Goal: Information Seeking & Learning: Find specific fact

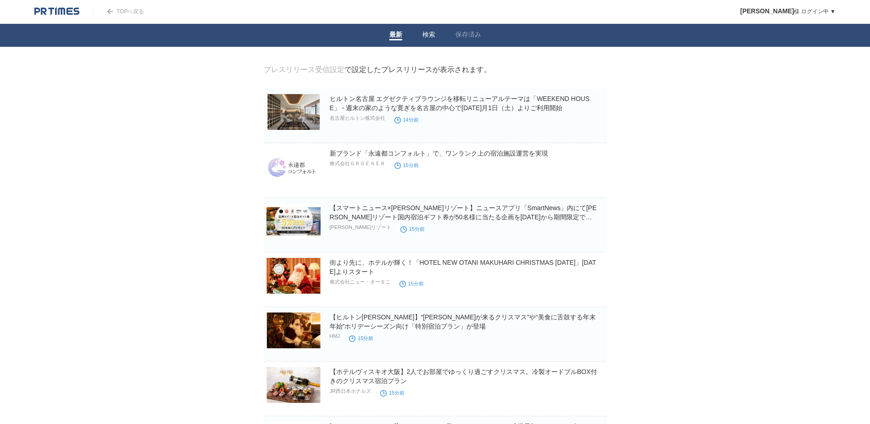
click at [425, 38] on link "検索" at bounding box center [429, 36] width 13 height 10
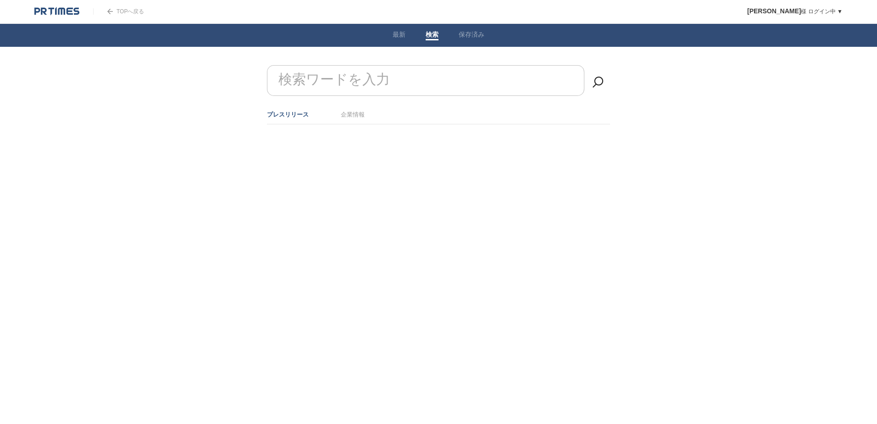
click at [387, 65] on form "検索ワードを入力" at bounding box center [438, 65] width 343 height 0
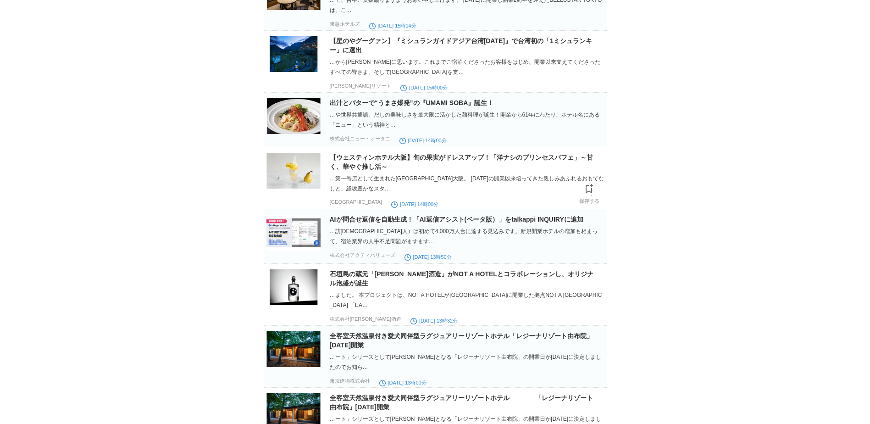
scroll to position [4176, 0]
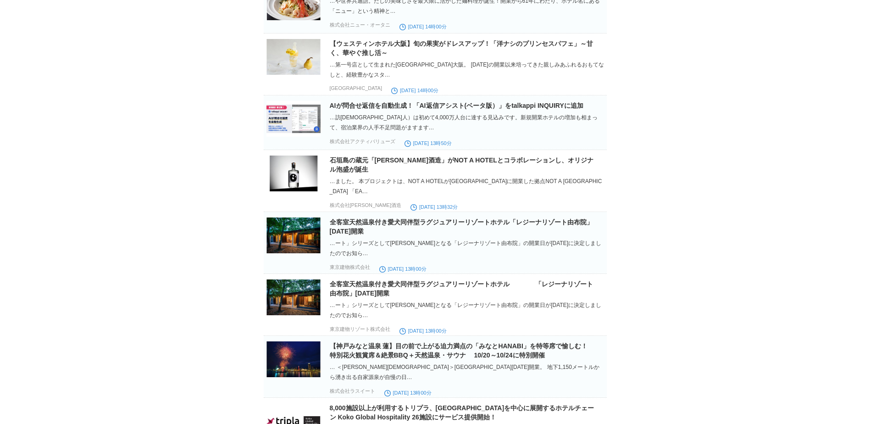
type input "開業"
